Goal: Task Accomplishment & Management: Complete application form

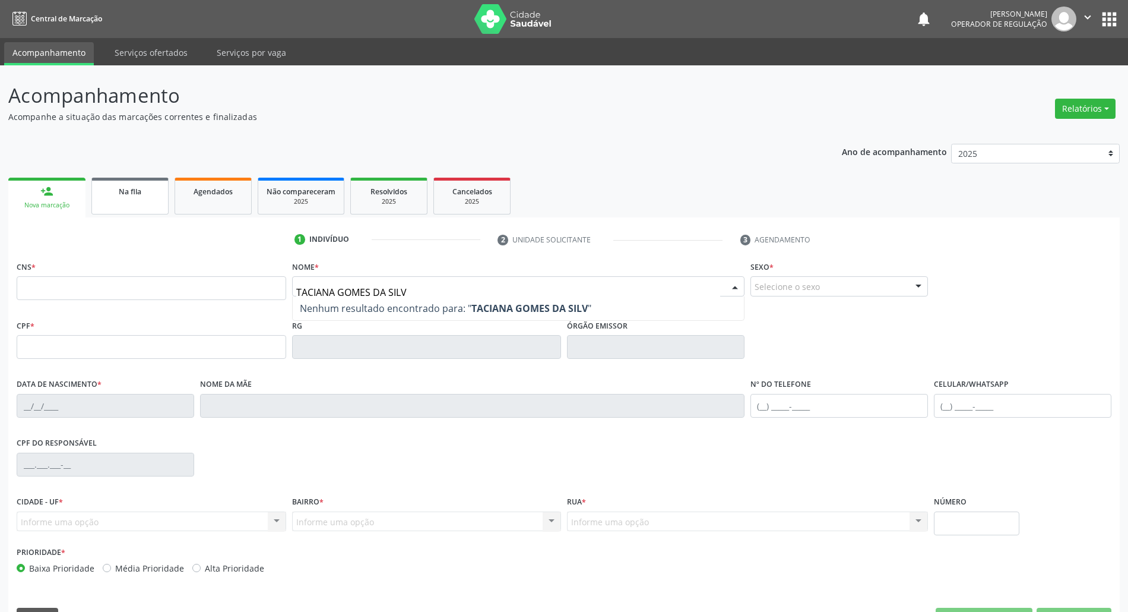
type input "[PERSON_NAME]"
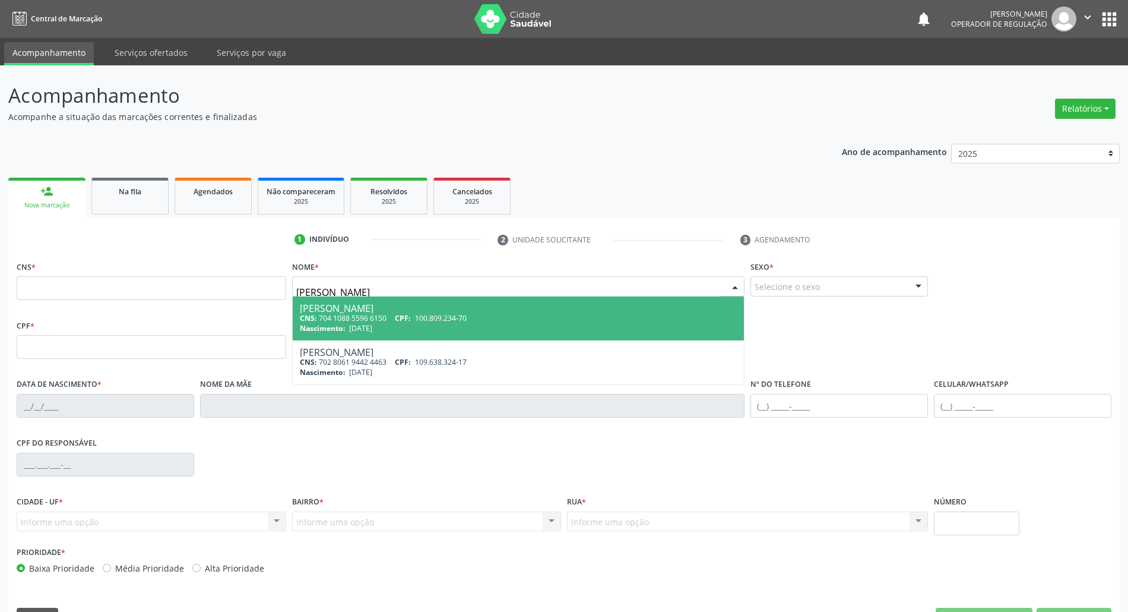
click at [430, 317] on span "100.809.234-70" at bounding box center [441, 318] width 52 height 10
type input "704 1088 5596 6150"
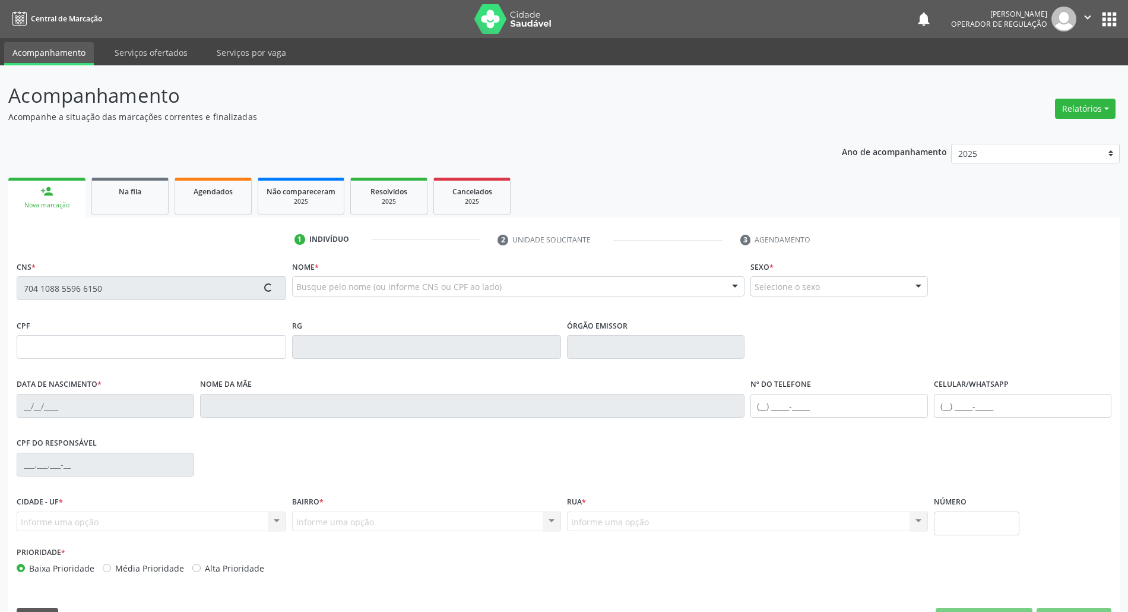
type input "[DATE]"
type input "[PERSON_NAME]"
type input "[PHONE_NUMBER]"
type input "S/N"
type input "100.809.234-70"
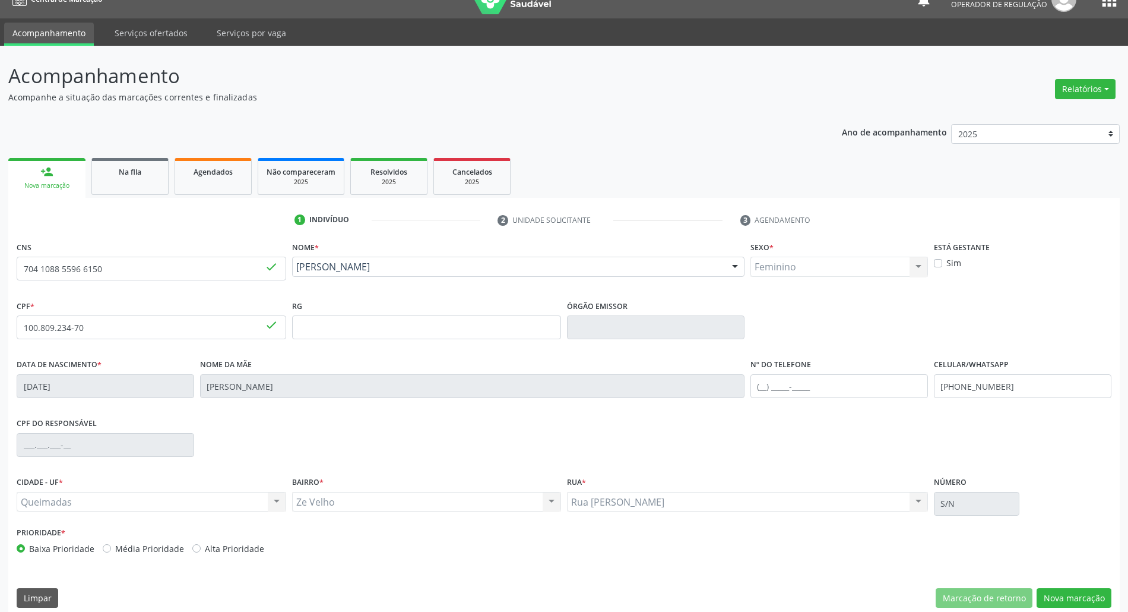
scroll to position [32, 0]
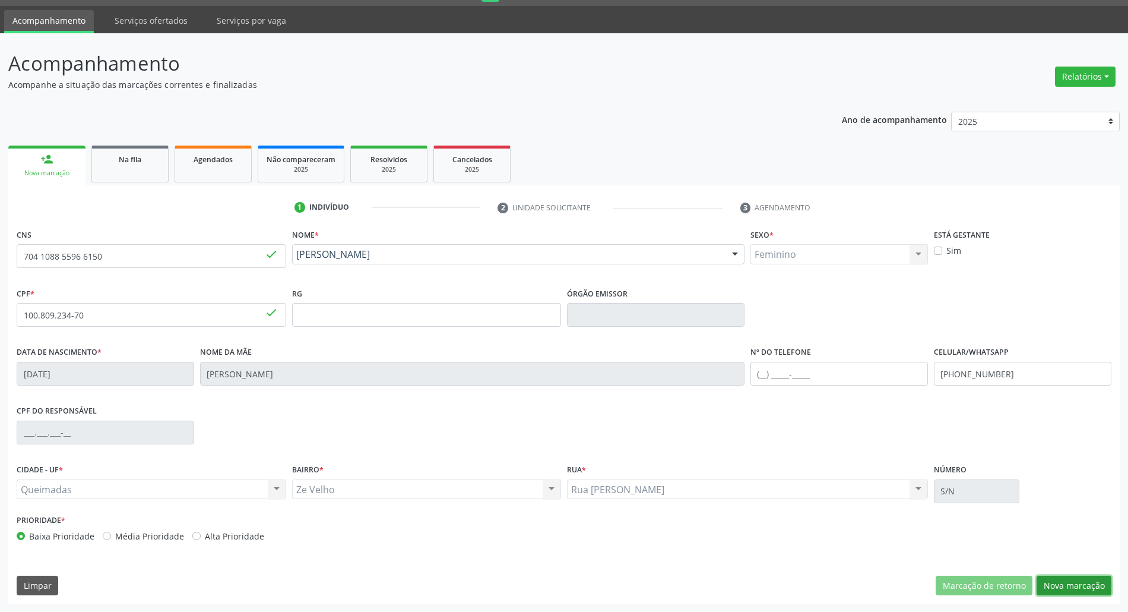
click at [1045, 586] on button "Nova marcação" at bounding box center [1074, 585] width 75 height 20
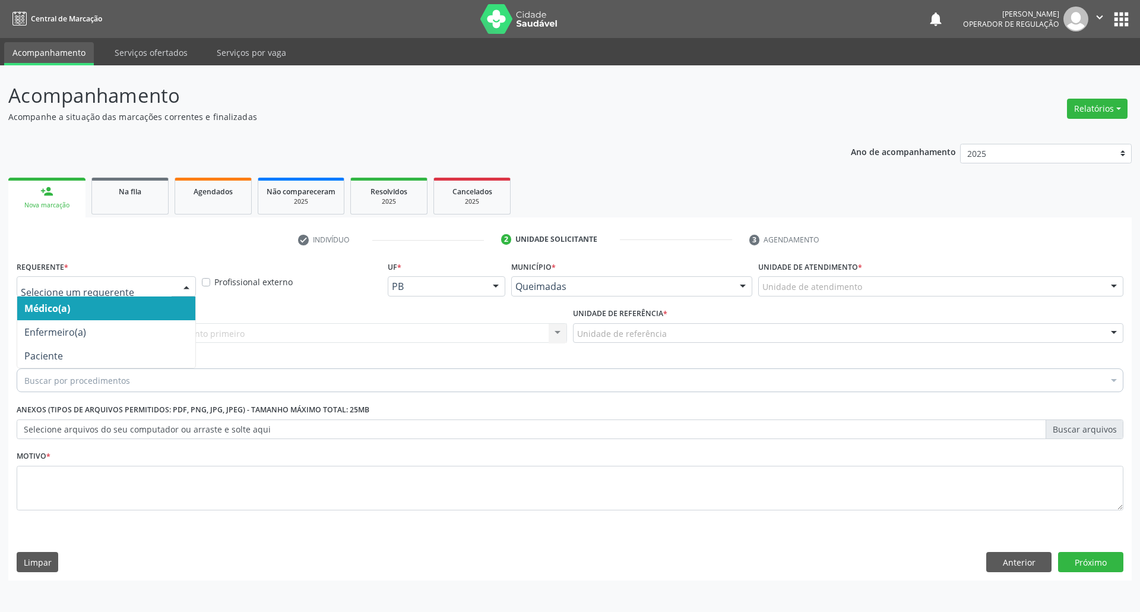
drag, startPoint x: 69, startPoint y: 295, endPoint x: 63, endPoint y: 319, distance: 25.1
click at [69, 296] on div "Médico(a) Enfermeiro(a) Paciente Nenhum resultado encontrado para: " " Não há n…" at bounding box center [106, 286] width 179 height 20
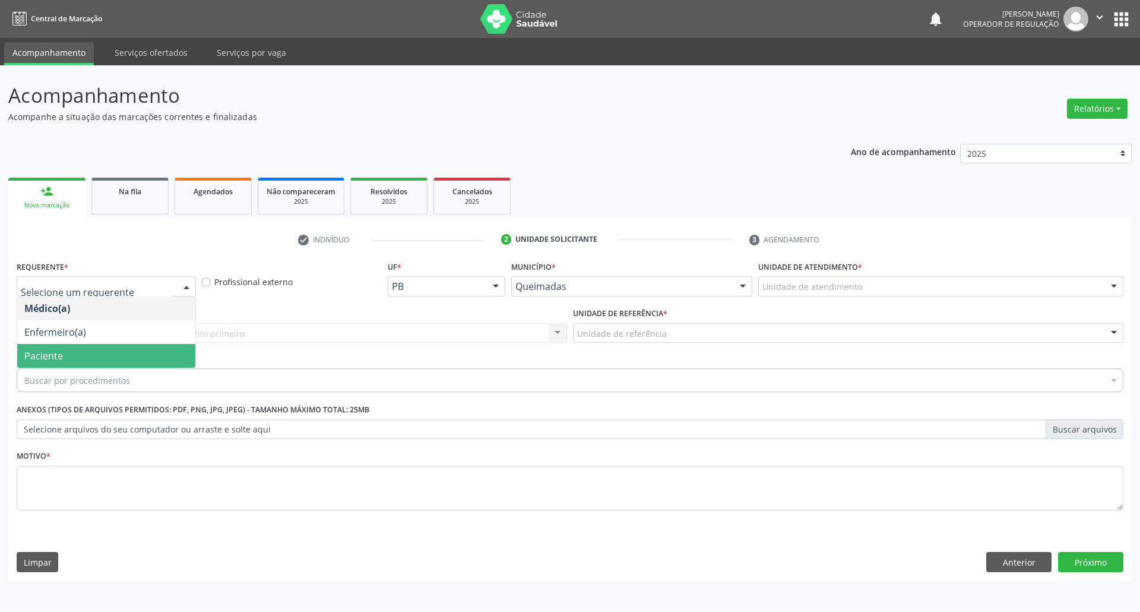
click at [58, 358] on span "Paciente" at bounding box center [43, 355] width 39 height 13
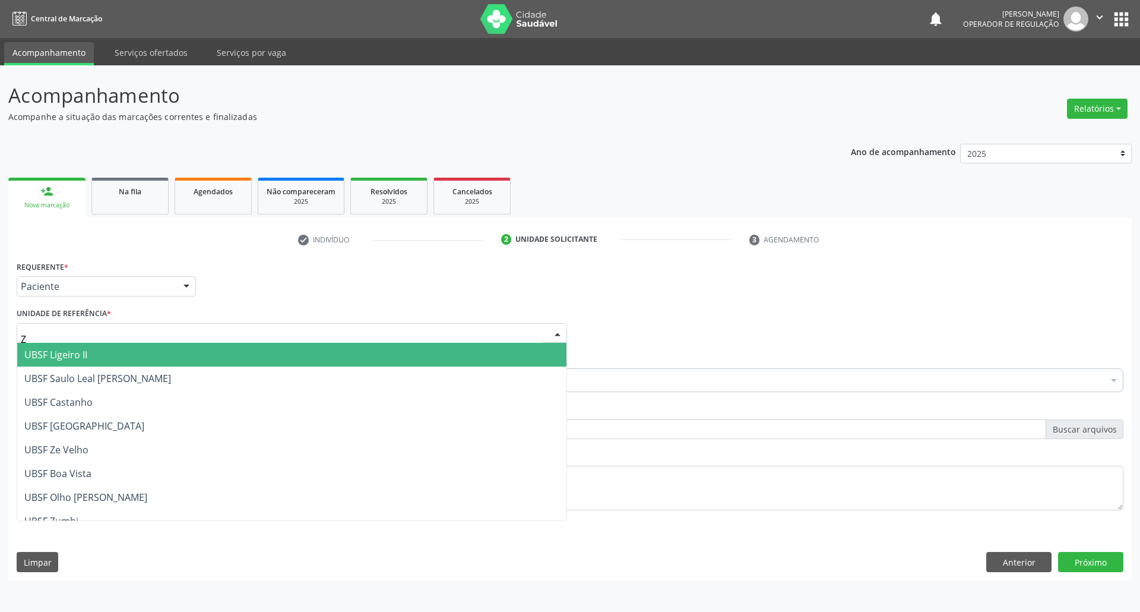
type input "ZE"
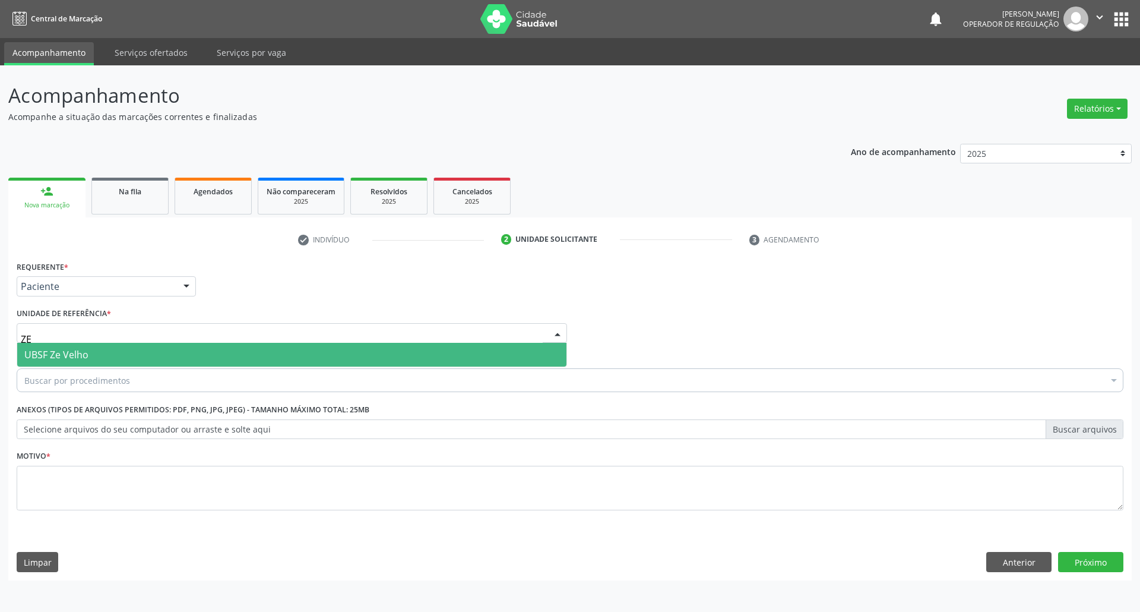
click at [112, 344] on span "UBSF Ze Velho" at bounding box center [291, 355] width 549 height 24
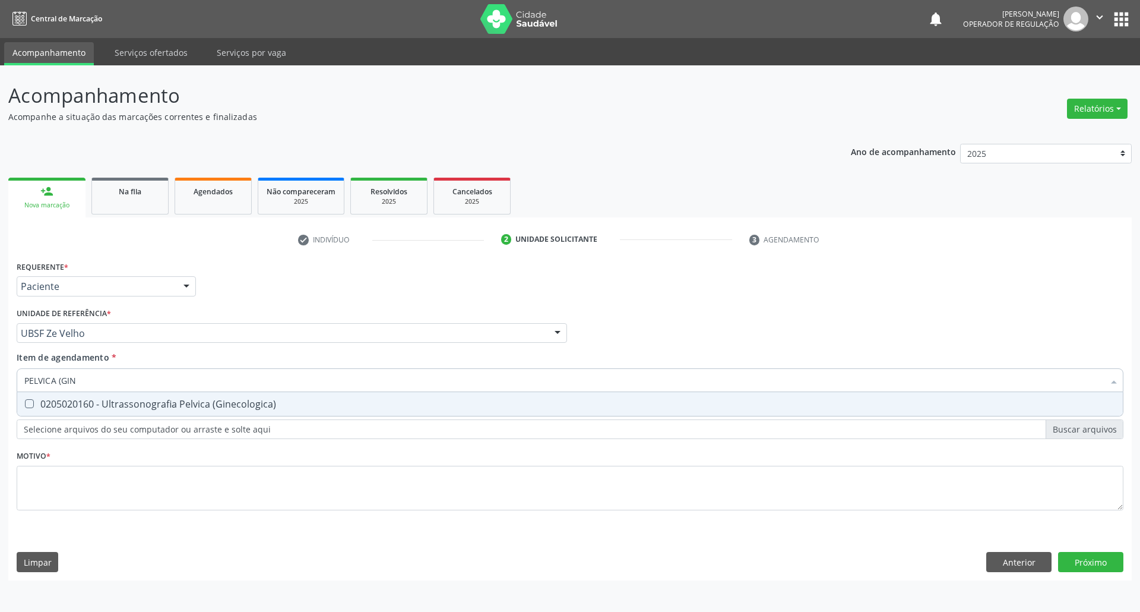
type input "PELVICA (GINE"
click at [91, 407] on div "0205020160 - Ultrassonografia Pelvica (Ginecologica)" at bounding box center [570, 404] width 1092 height 10
checkbox \(Ginecologica\) "true"
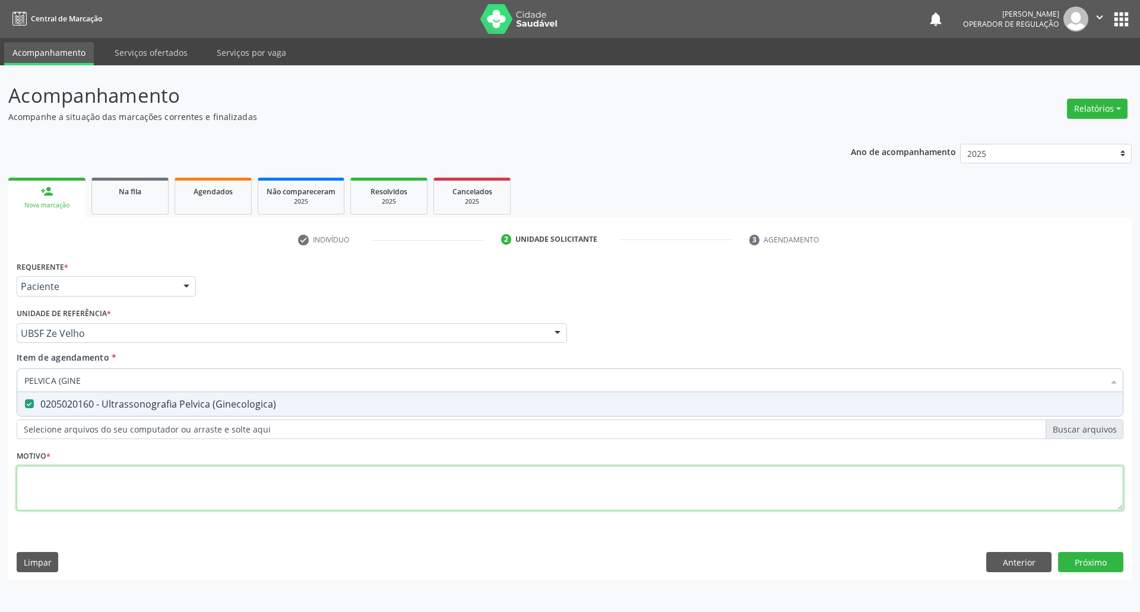
click at [77, 497] on div "Requerente * Paciente Médico(a) Enfermeiro(a) Paciente Nenhum resultado encontr…" at bounding box center [570, 392] width 1107 height 269
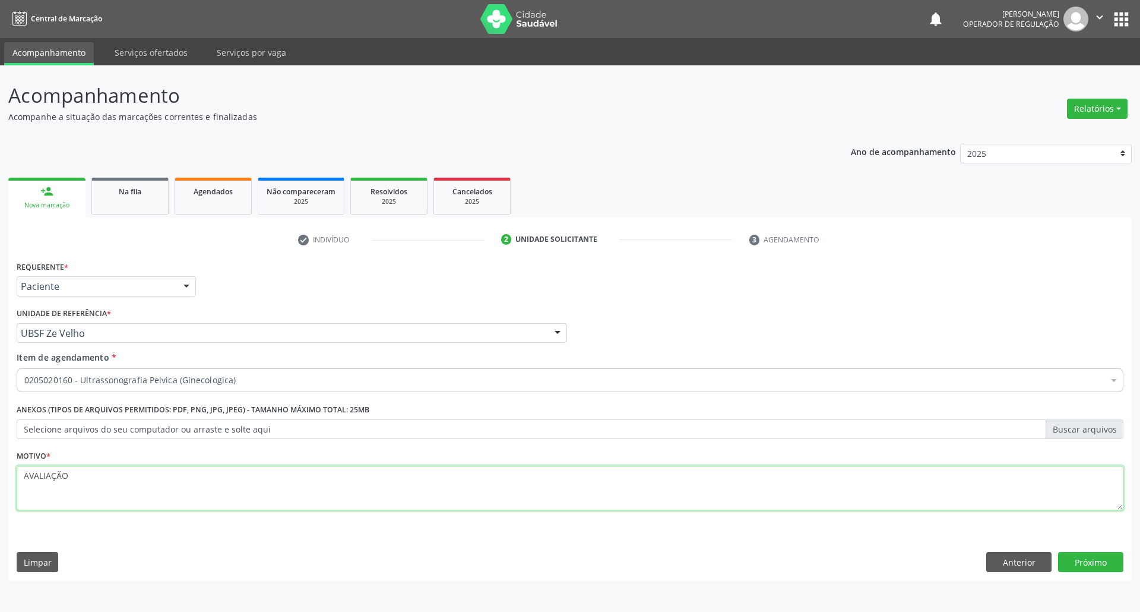
type textarea "AVALIAÇÃO"
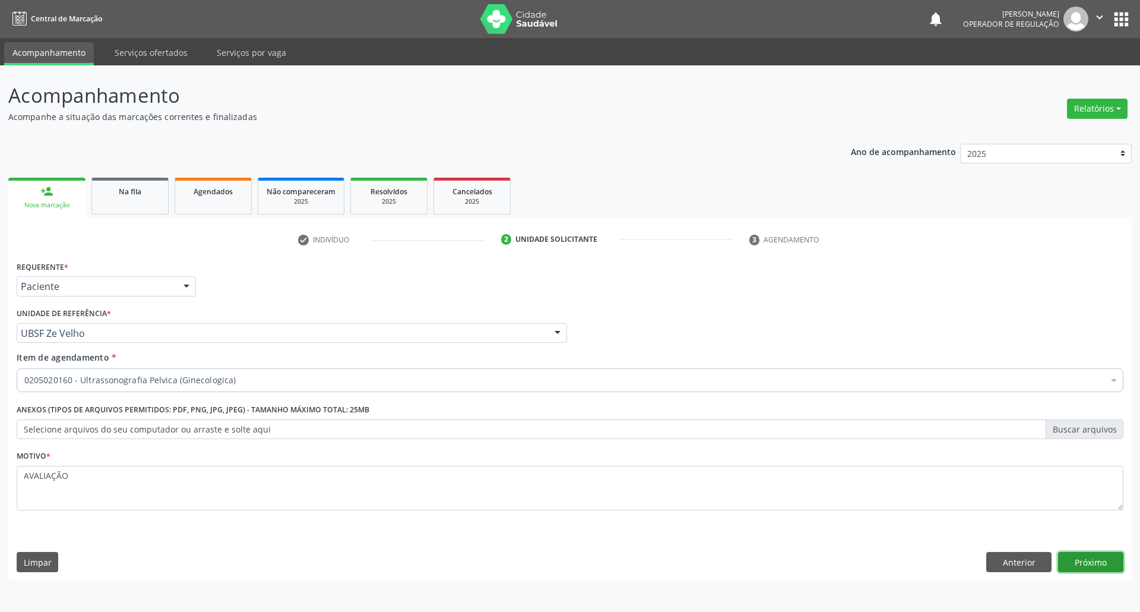
click button "Próximo" at bounding box center [1090, 562] width 65 height 20
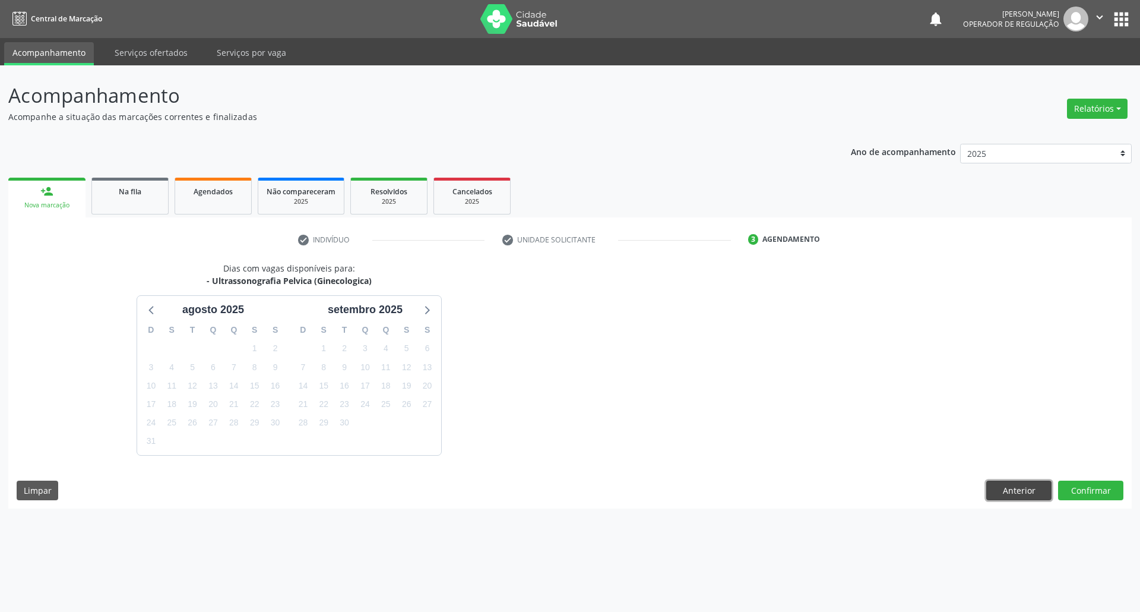
click at [1027, 492] on button "Anterior" at bounding box center [1018, 490] width 65 height 20
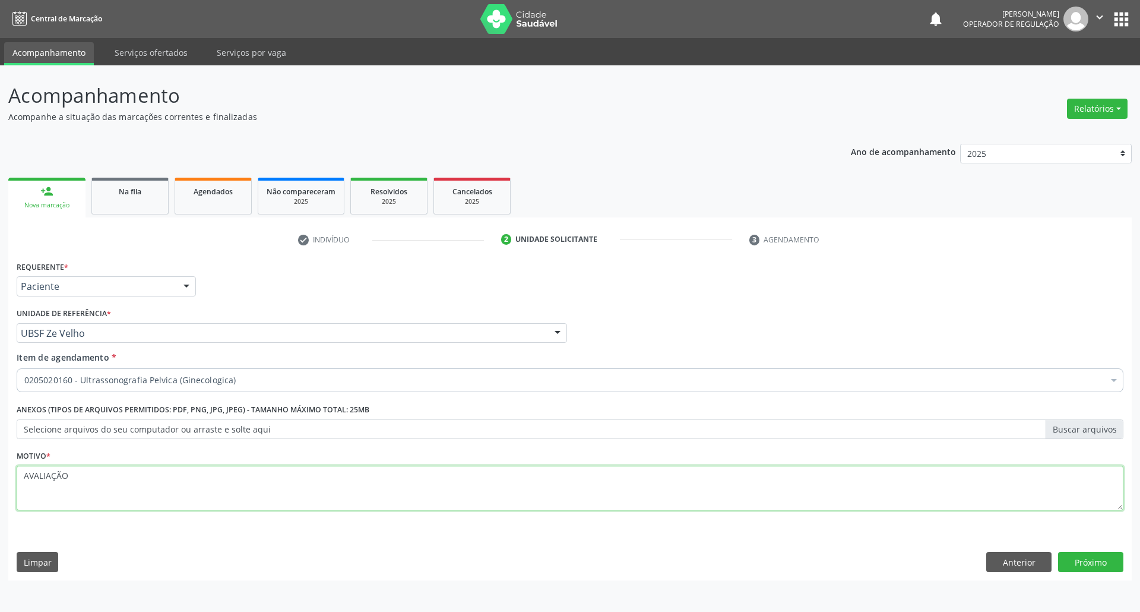
drag, startPoint x: 166, startPoint y: 501, endPoint x: 182, endPoint y: 500, distance: 15.5
click at [166, 502] on textarea "AVALIAÇÃO" at bounding box center [570, 488] width 1107 height 45
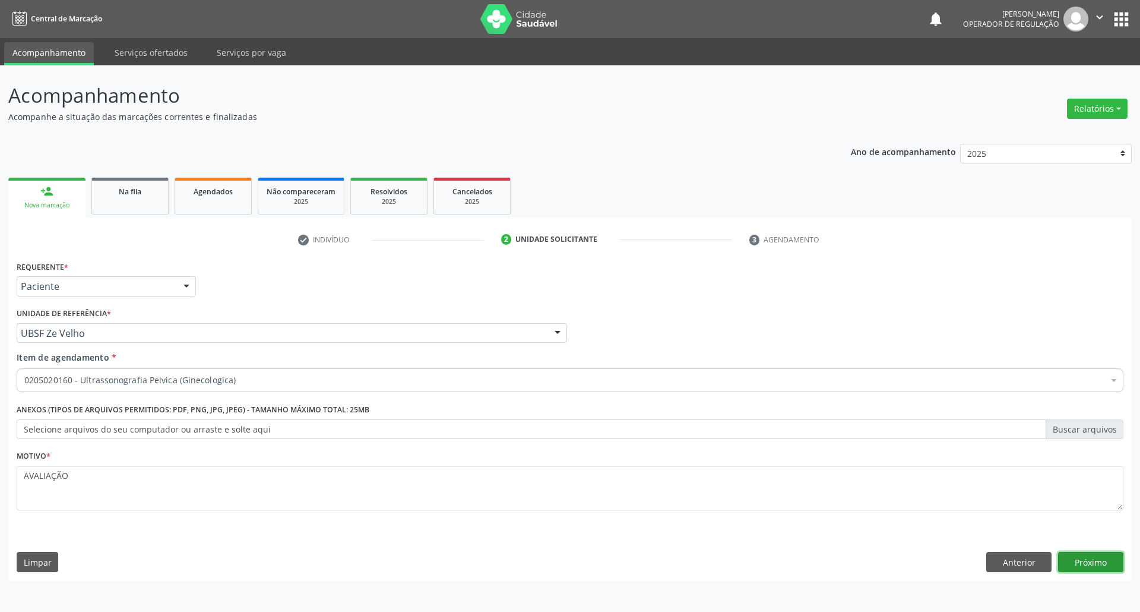
click at [1097, 563] on button "Próximo" at bounding box center [1090, 562] width 65 height 20
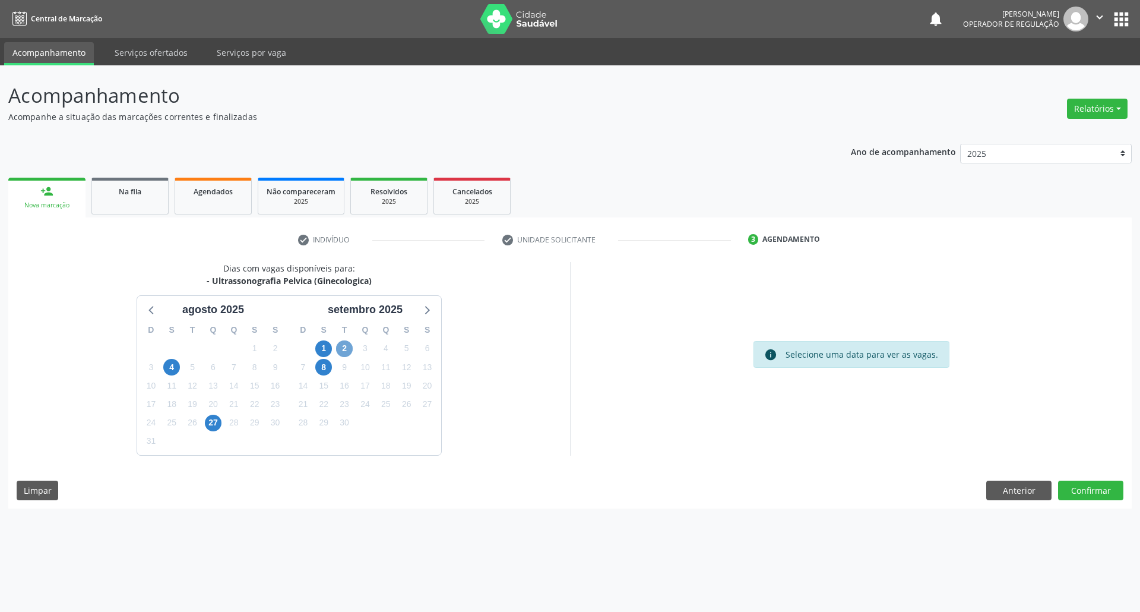
click at [348, 348] on span "2" at bounding box center [344, 348] width 17 height 17
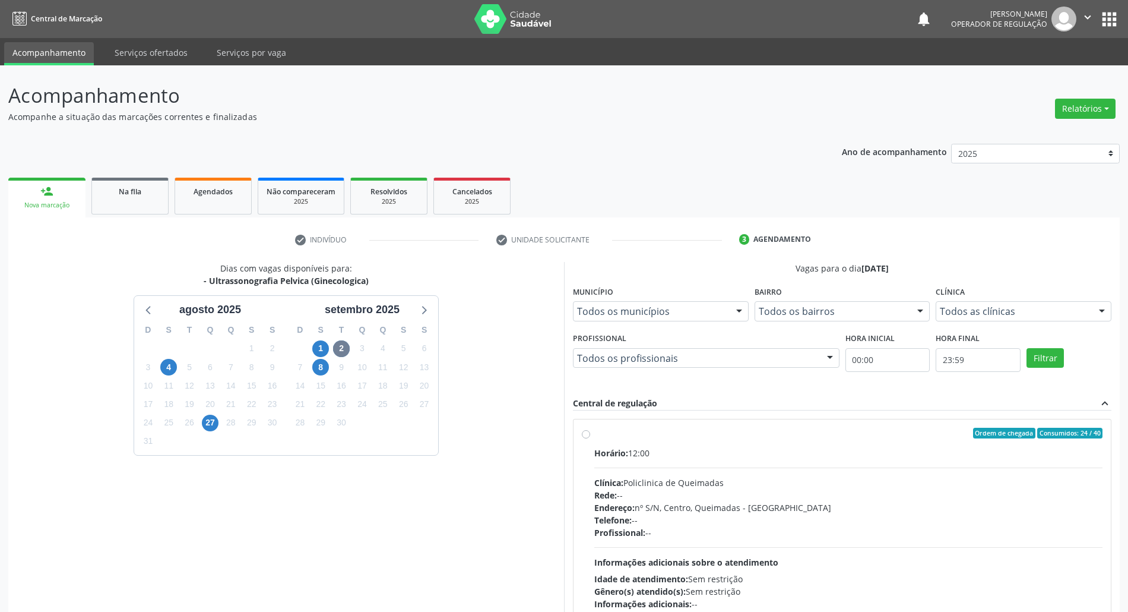
click at [718, 454] on div "Horário: 12:00" at bounding box center [848, 453] width 508 height 12
click at [590, 438] on input "Ordem de chegada Consumidos: 24 / 40 Horário: 12:00 Clínica: Policlinica de Que…" at bounding box center [586, 433] width 8 height 11
radio input "true"
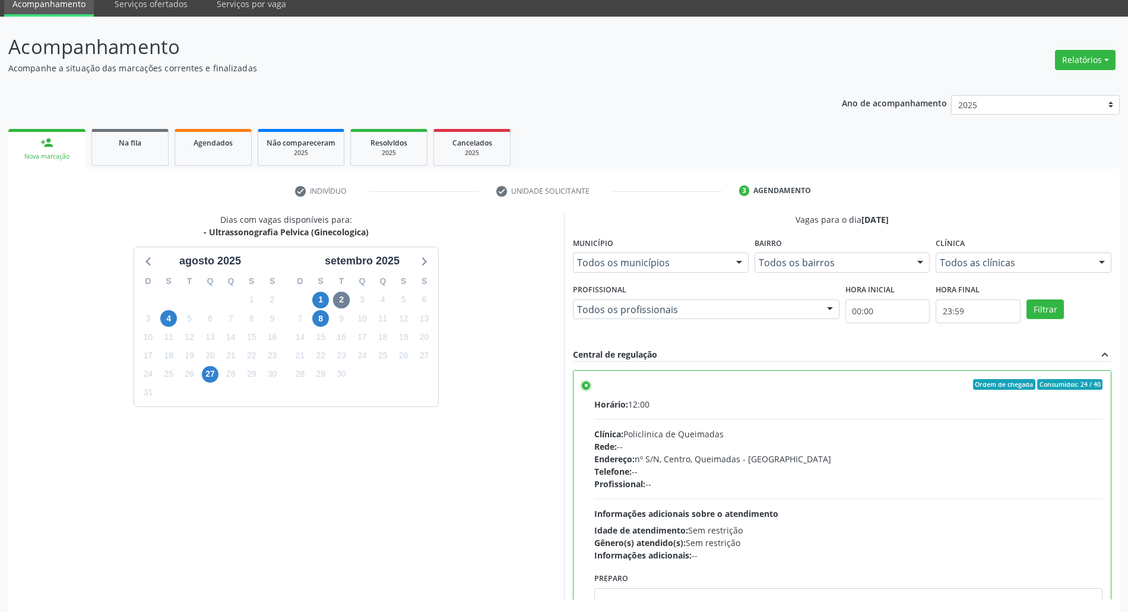
scroll to position [98, 0]
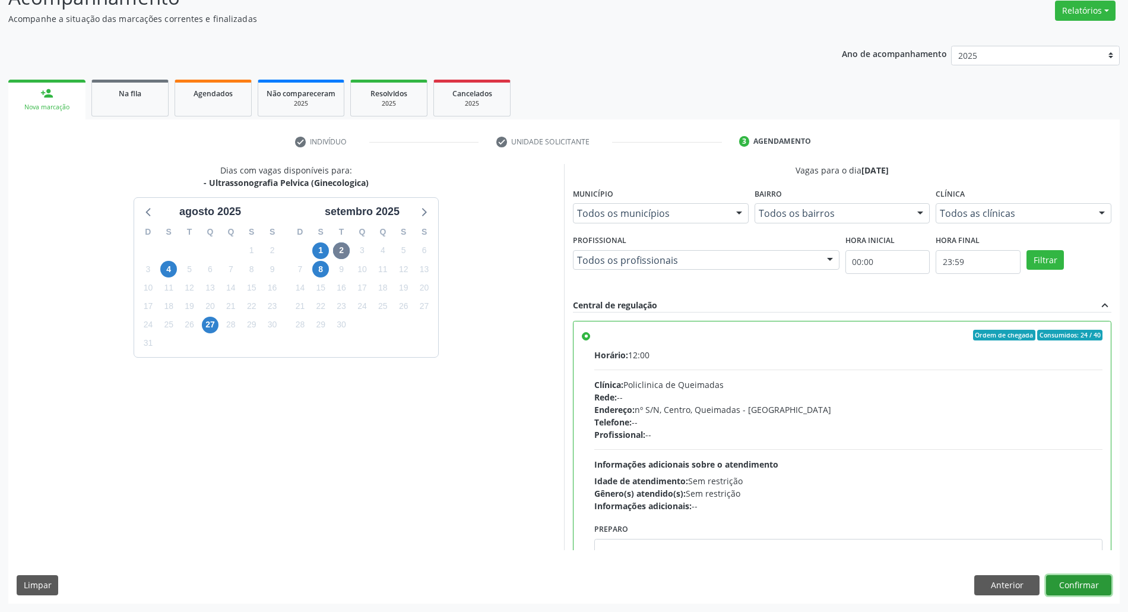
click at [1077, 580] on button "Confirmar" at bounding box center [1078, 585] width 65 height 20
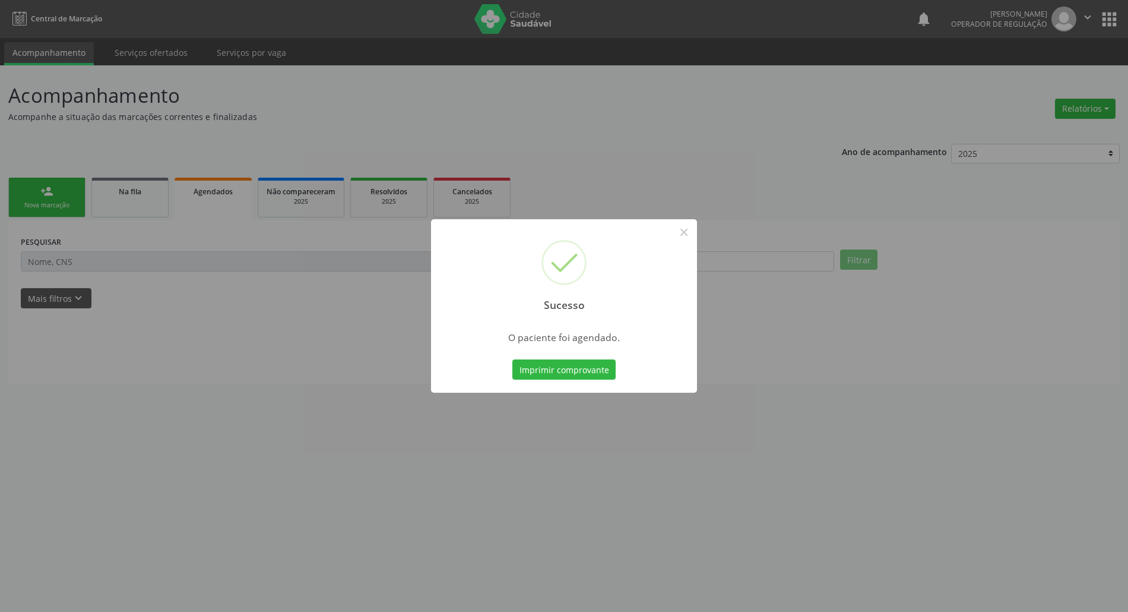
scroll to position [0, 0]
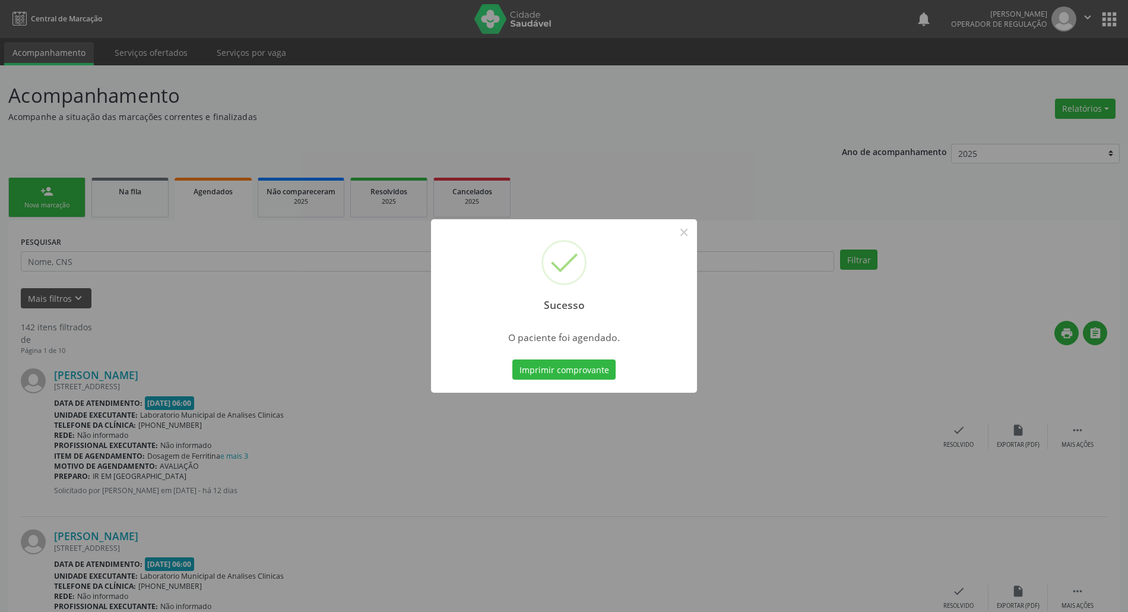
click at [513, 359] on button "Imprimir comprovante" at bounding box center [564, 369] width 103 height 20
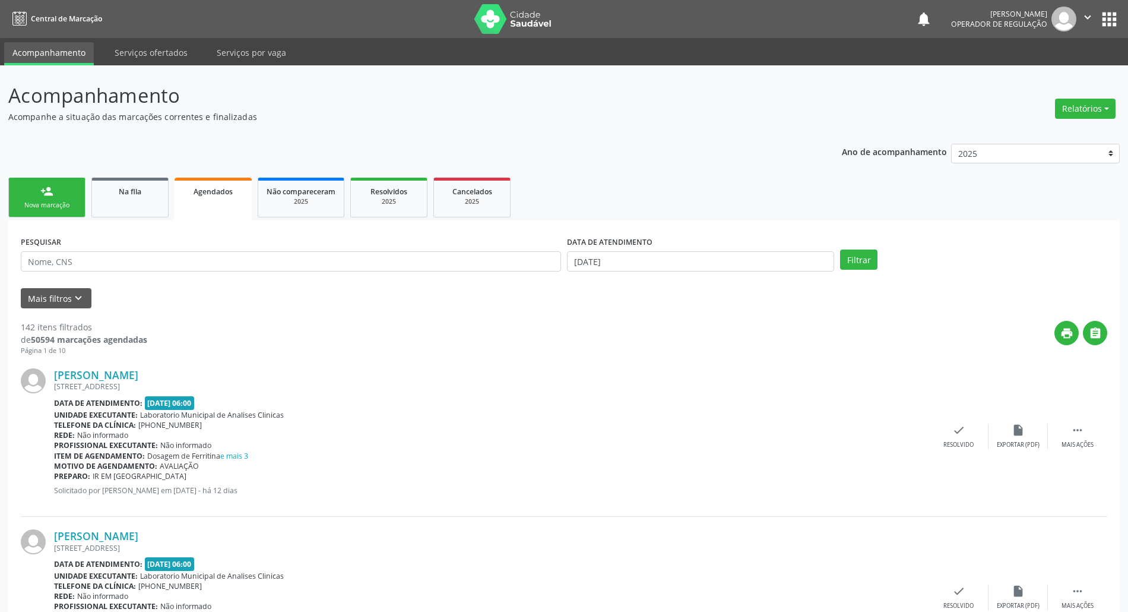
click at [58, 205] on div "Nova marcação" at bounding box center [46, 205] width 59 height 9
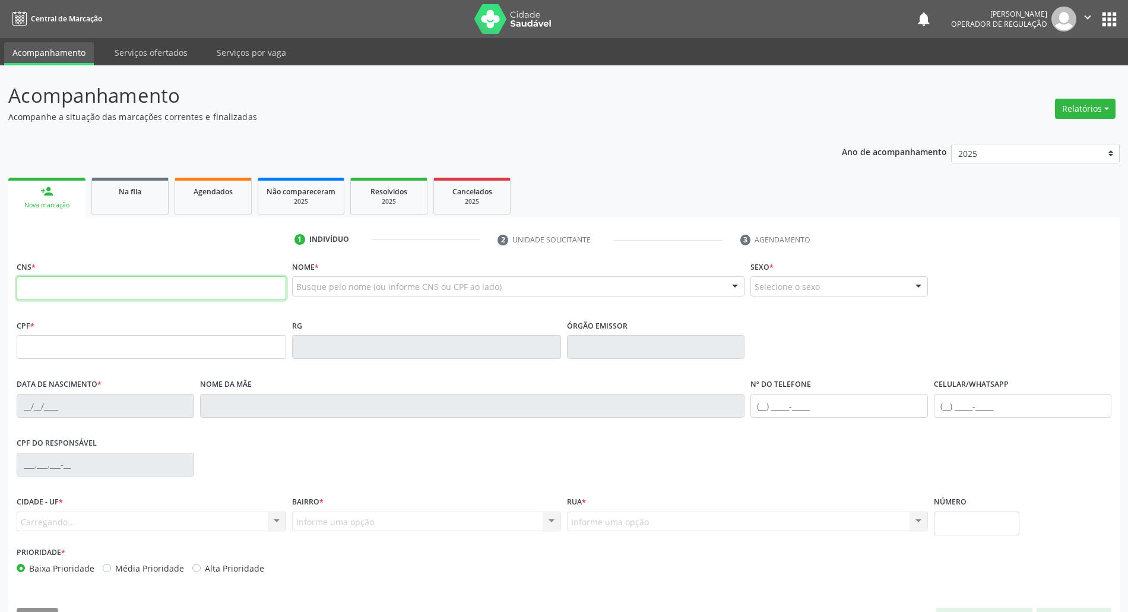
click at [173, 283] on input "text" at bounding box center [152, 288] width 270 height 24
type input "707 8046 5799 8719"
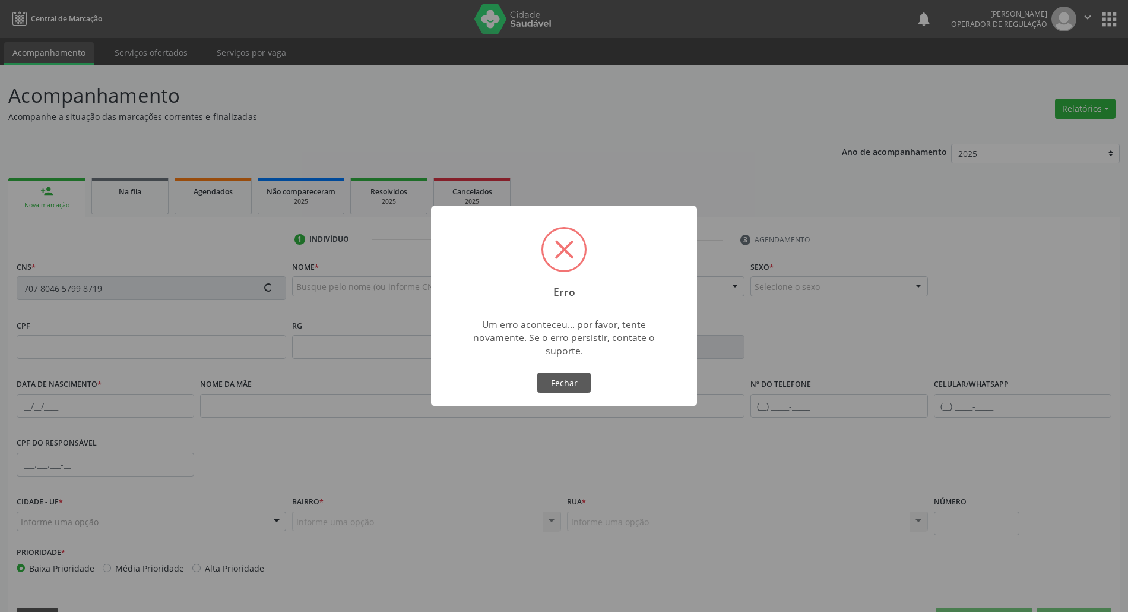
click at [537, 372] on button "Fechar" at bounding box center [563, 382] width 53 height 20
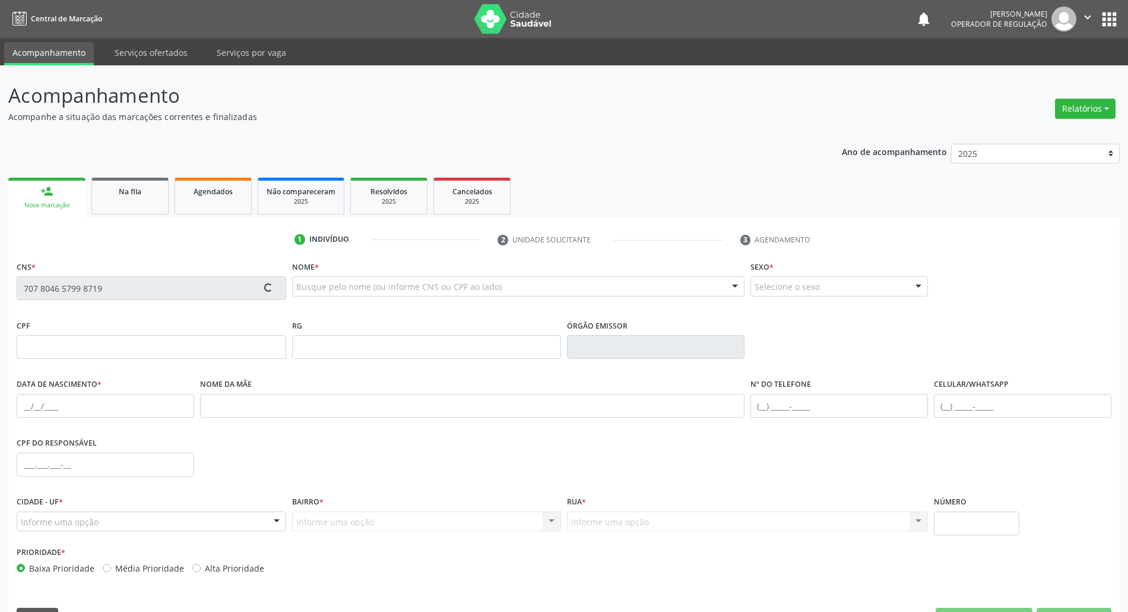
drag, startPoint x: 79, startPoint y: 310, endPoint x: 74, endPoint y: 293, distance: 17.3
click at [78, 306] on div "CNS * 707 8046 5799 8719" at bounding box center [152, 287] width 276 height 59
